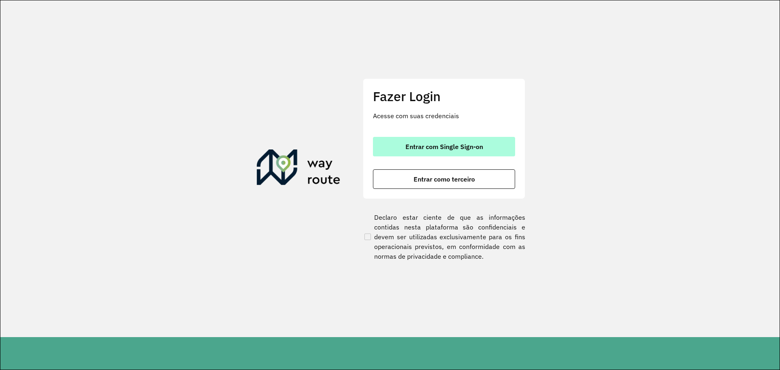
click at [439, 146] on span "Entrar com Single Sign-on" at bounding box center [444, 146] width 78 height 6
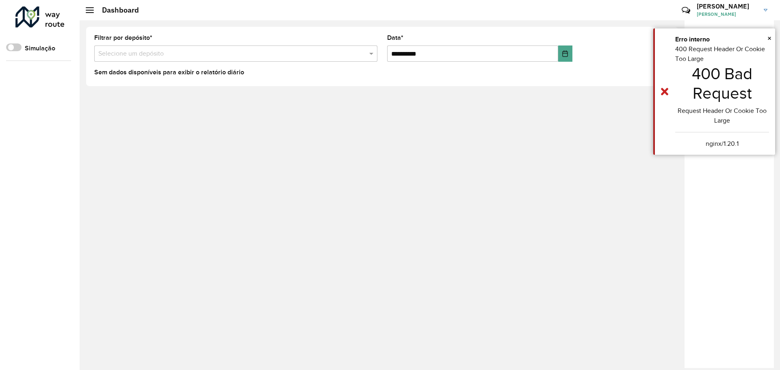
click at [89, 10] on span at bounding box center [90, 10] width 8 height 1
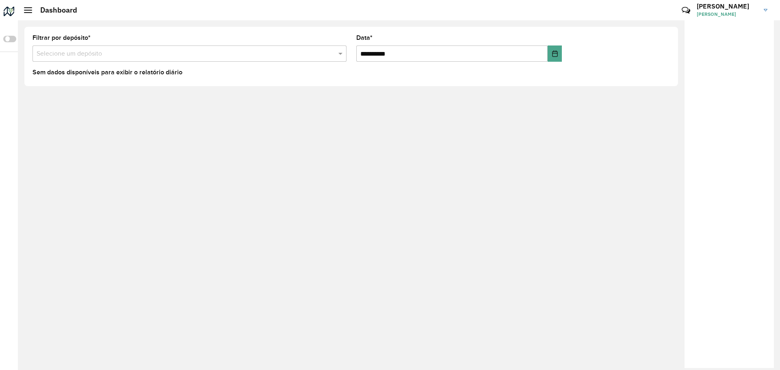
click at [27, 12] on div at bounding box center [28, 10] width 8 height 6
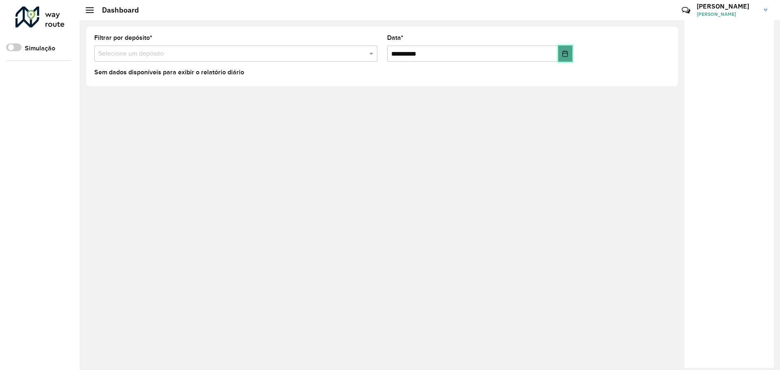
click at [566, 56] on icon "Choose Date" at bounding box center [565, 53] width 5 height 6
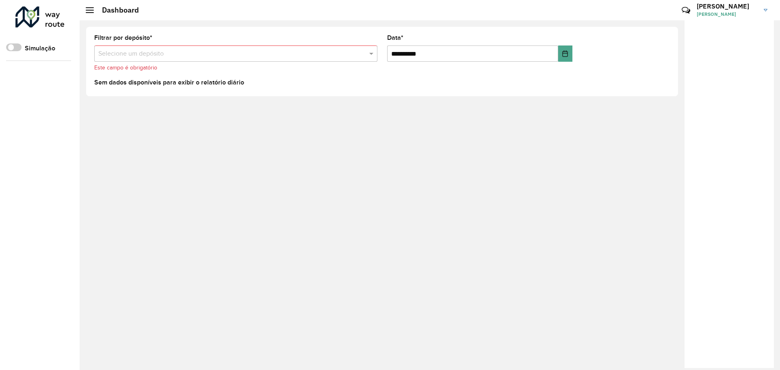
click at [168, 54] on input "text" at bounding box center [227, 54] width 259 height 10
click at [11, 48] on span at bounding box center [13, 47] width 15 height 8
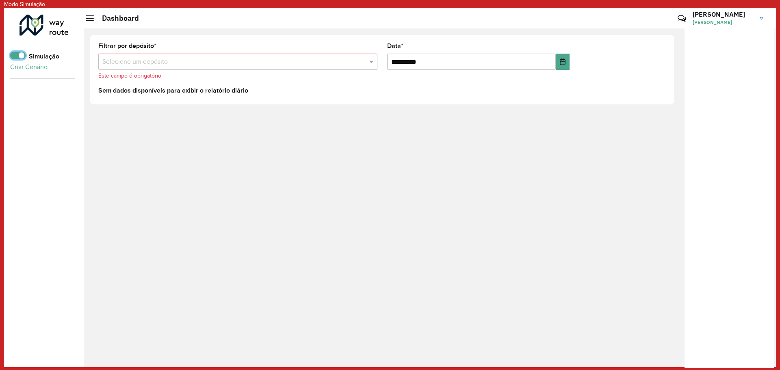
scroll to position [5, 3]
click at [12, 47] on div "Roteirizador AmbevTech Simulação Criar Cenário" at bounding box center [44, 187] width 80 height 359
click at [19, 57] on span at bounding box center [17, 56] width 15 height 8
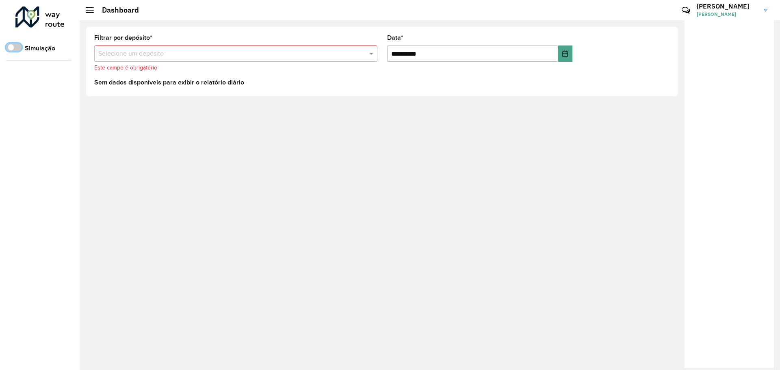
click at [89, 9] on div at bounding box center [90, 10] width 8 height 6
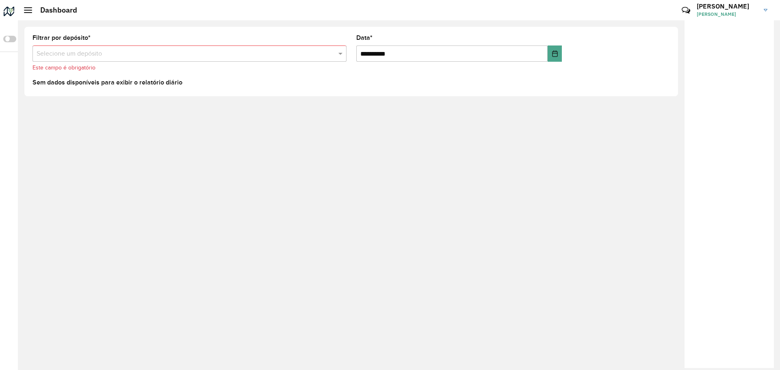
click at [29, 8] on div at bounding box center [28, 10] width 8 height 6
